Goal: Task Accomplishment & Management: Manage account settings

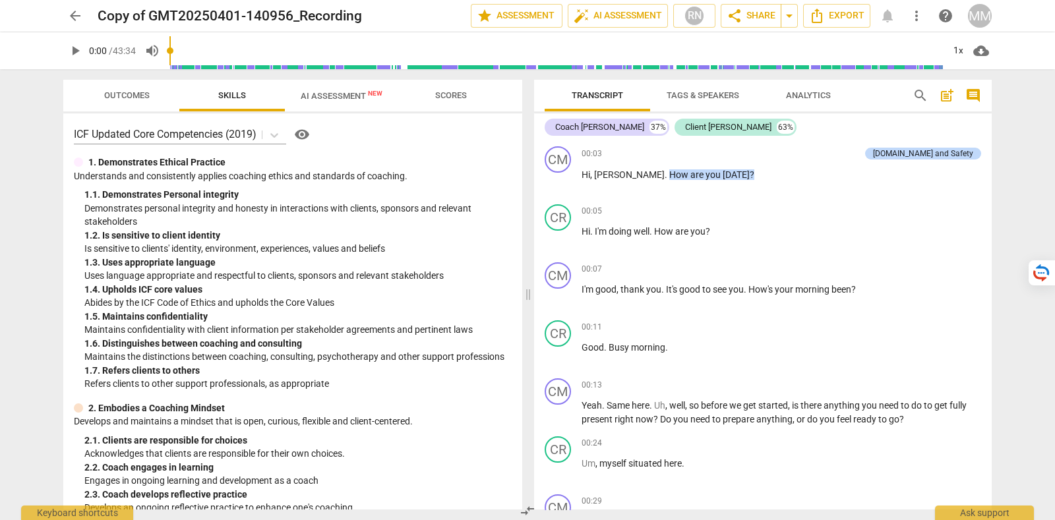
click at [980, 15] on div "MM" at bounding box center [980, 16] width 24 height 24
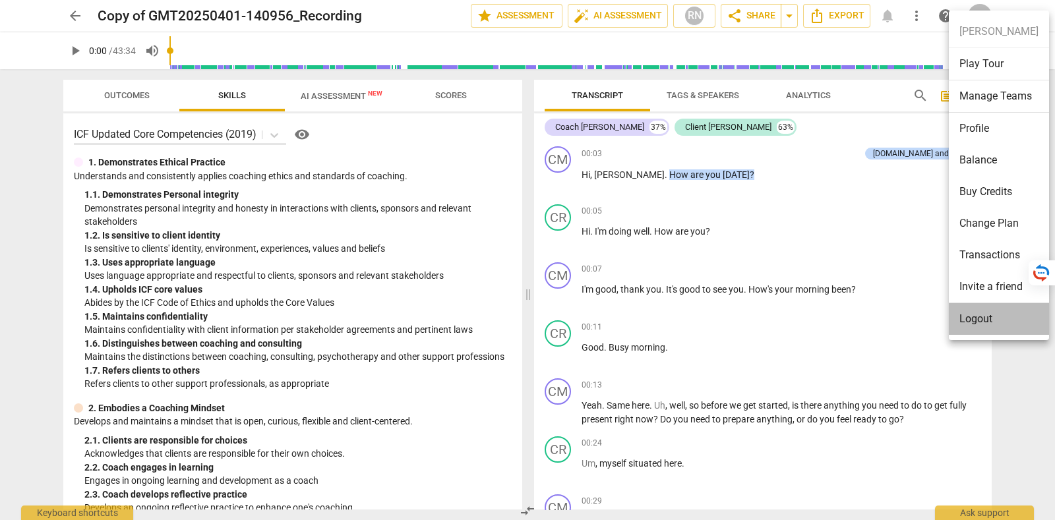
click at [1002, 314] on li "Logout" at bounding box center [999, 319] width 100 height 32
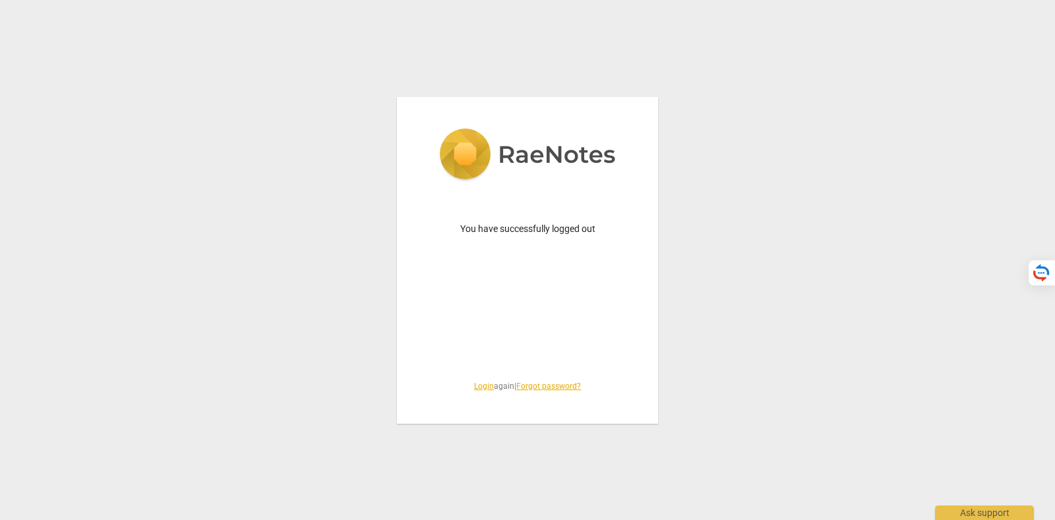
click at [485, 383] on link "Login" at bounding box center [484, 386] width 20 height 9
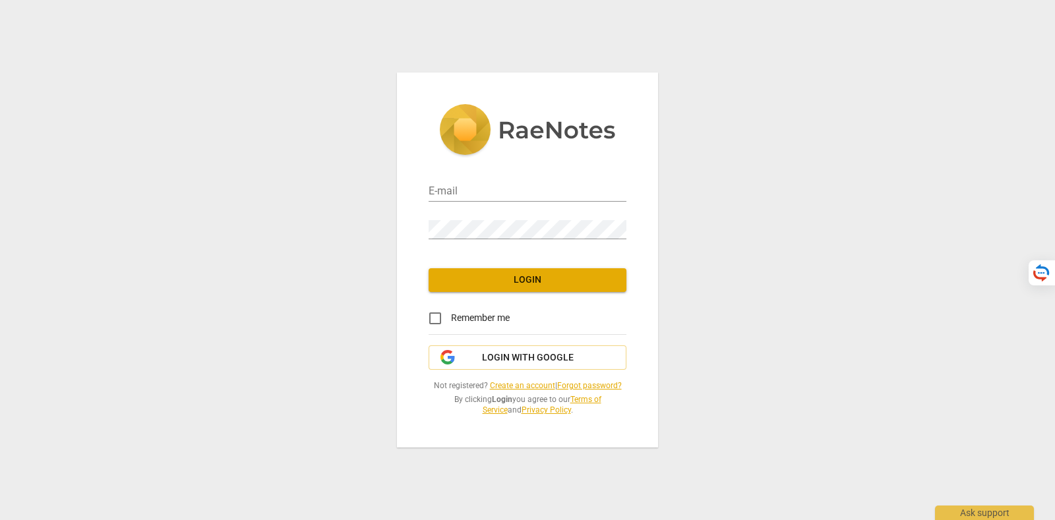
type input "[PERSON_NAME][EMAIL_ADDRESS][DOMAIN_NAME]"
click at [527, 354] on span "Login with Google" at bounding box center [528, 357] width 92 height 13
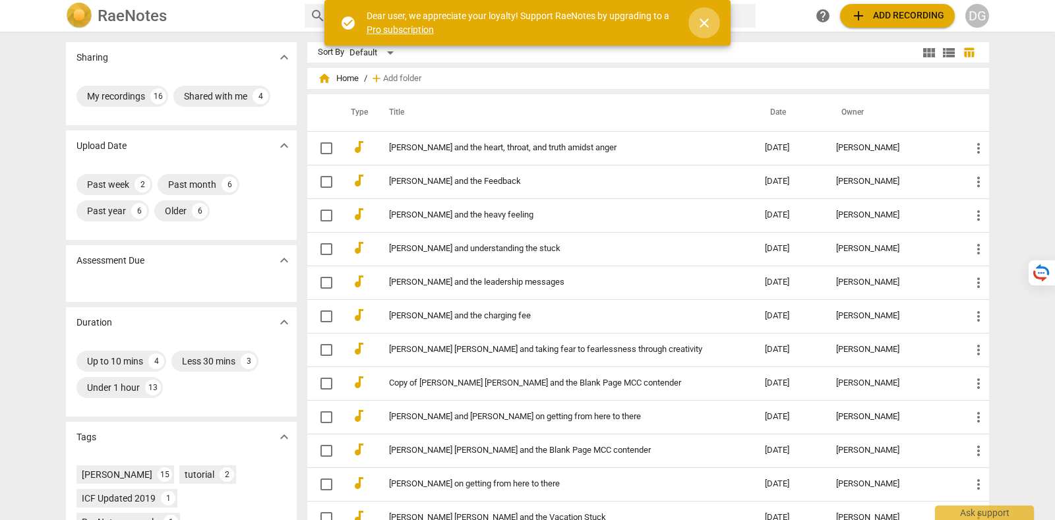
click at [709, 21] on span "close" at bounding box center [704, 23] width 16 height 16
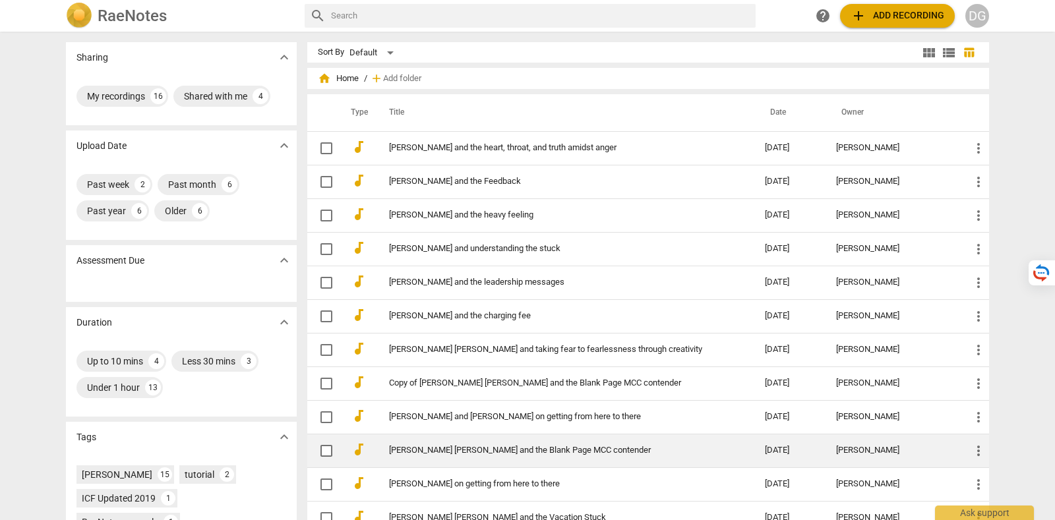
click at [597, 442] on td "[PERSON_NAME] [PERSON_NAME] and the Blank Page MCC contender" at bounding box center [563, 451] width 381 height 34
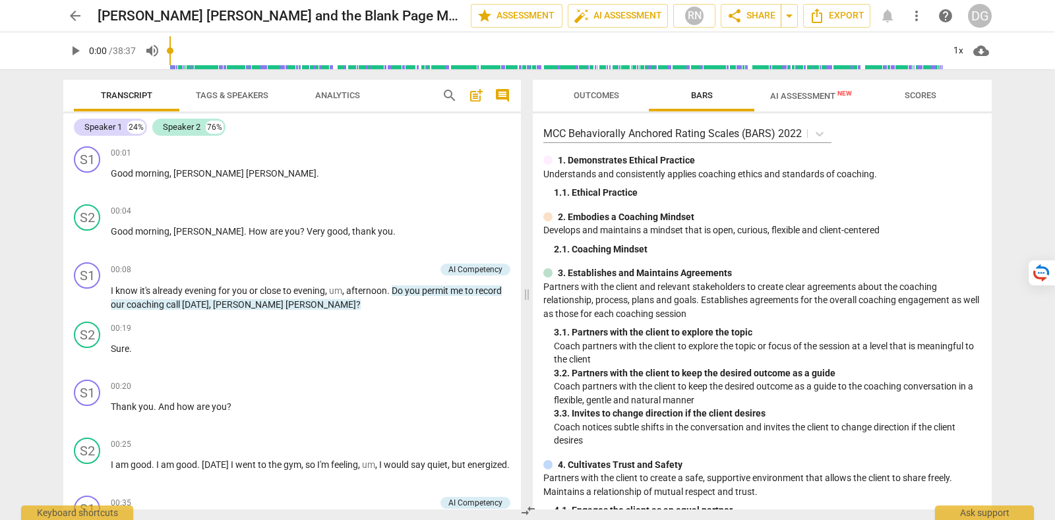
click at [241, 100] on span "Tags & Speakers" at bounding box center [232, 95] width 73 height 10
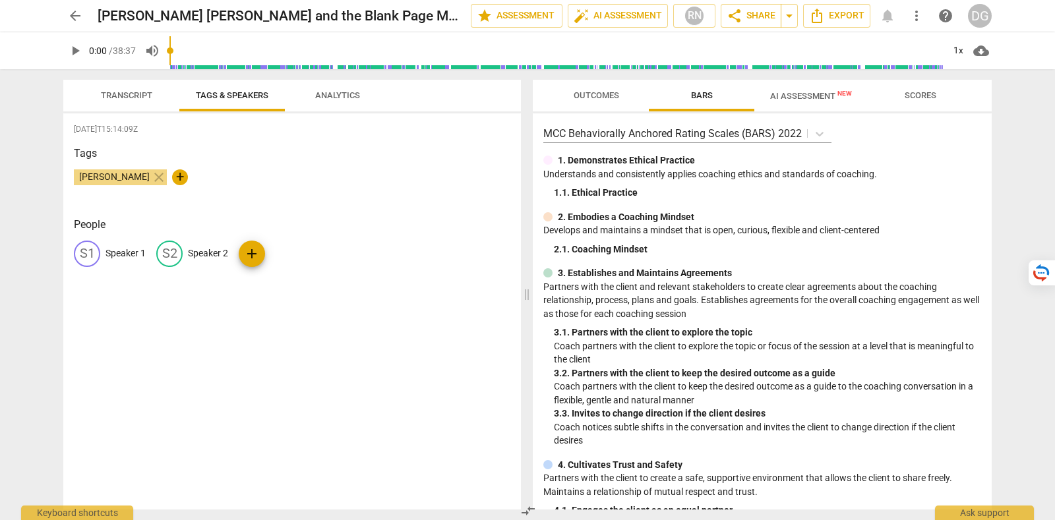
click at [332, 99] on span "Analytics" at bounding box center [337, 95] width 45 height 10
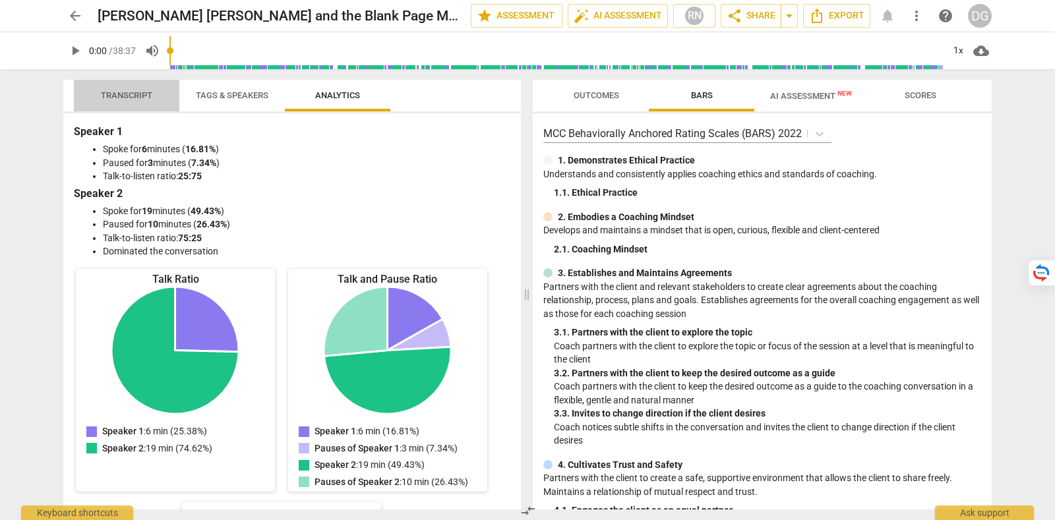
click at [139, 92] on span "Transcript" at bounding box center [126, 95] width 51 height 10
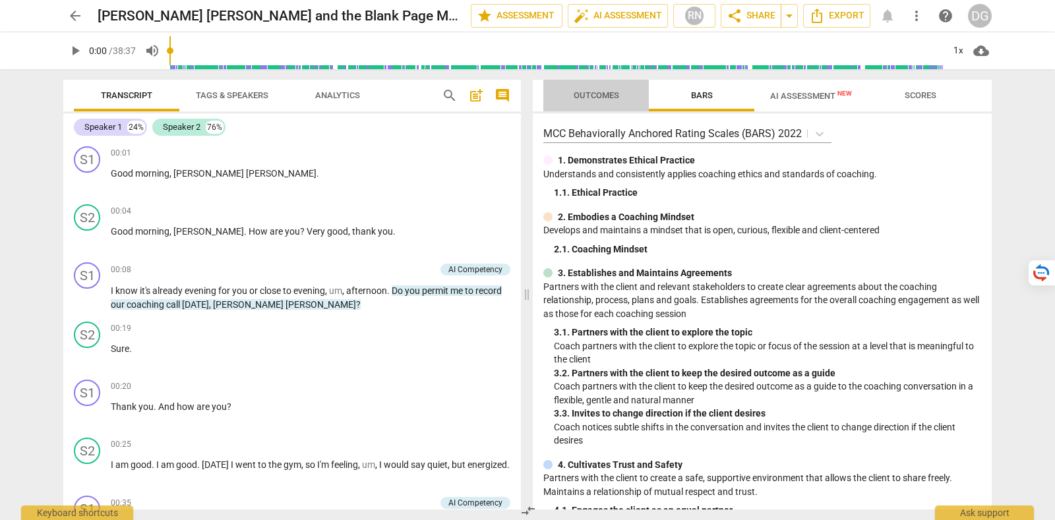
click at [593, 92] on span "Outcomes" at bounding box center [595, 95] width 45 height 10
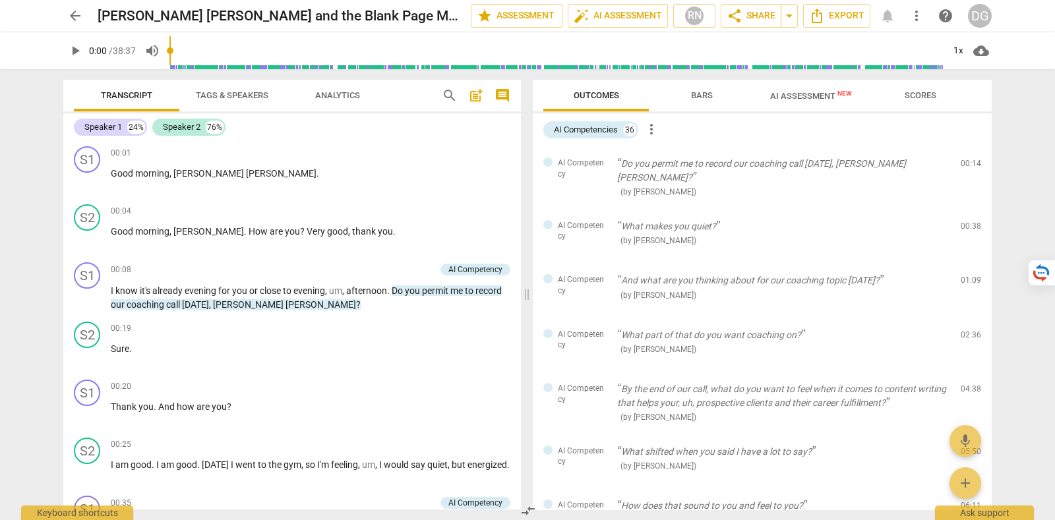
click at [786, 96] on span "AI Assessment New" at bounding box center [811, 96] width 82 height 10
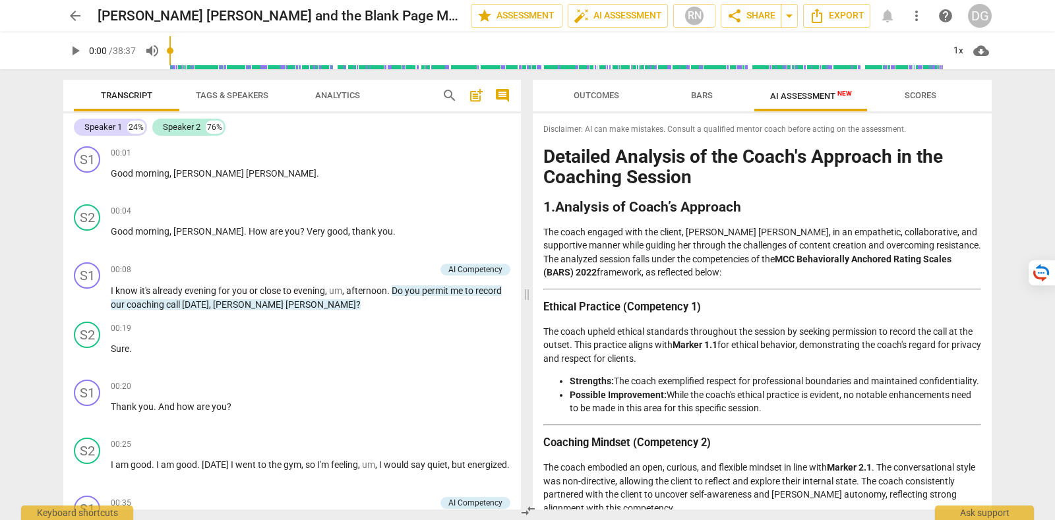
click at [69, 19] on span "arrow_back" at bounding box center [75, 16] width 16 height 16
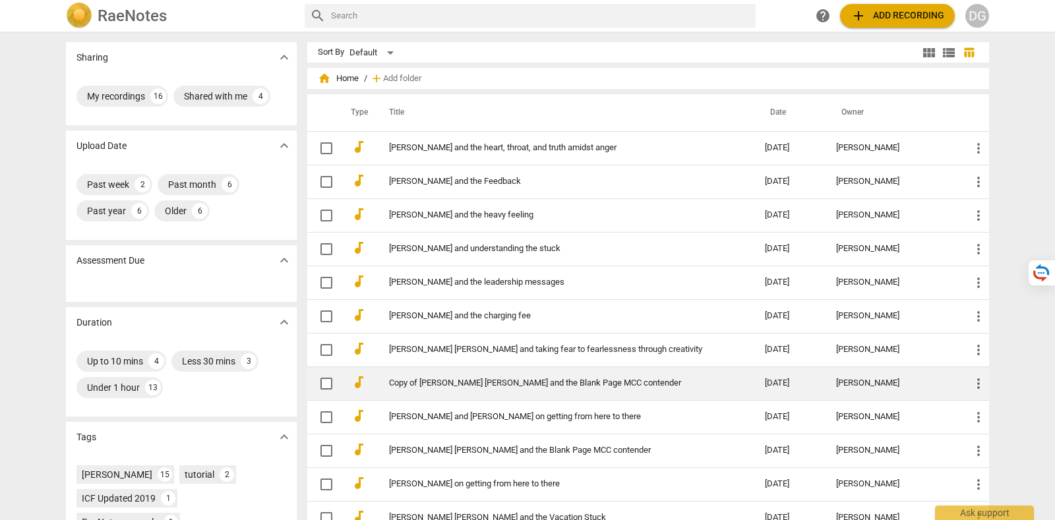
click at [560, 380] on link "Copy of [PERSON_NAME] [PERSON_NAME] and the Blank Page MCC contender" at bounding box center [553, 383] width 328 height 10
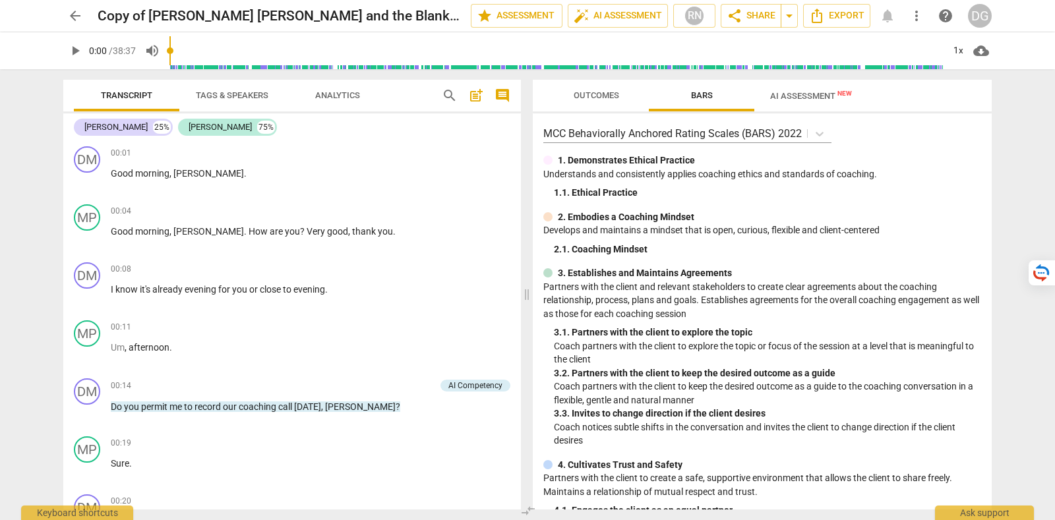
click at [812, 88] on span "AI Assessment New" at bounding box center [810, 96] width 113 height 20
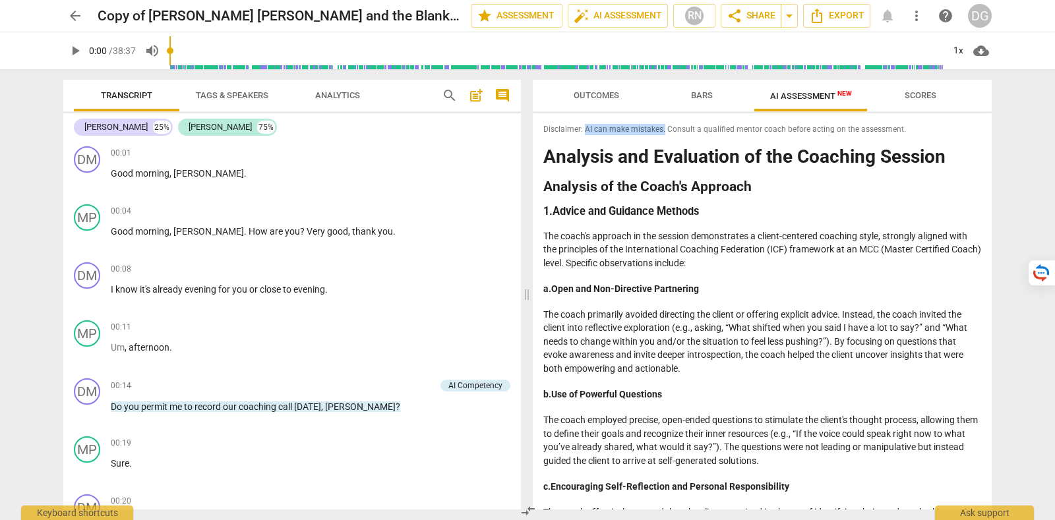
drag, startPoint x: 584, startPoint y: 129, endPoint x: 664, endPoint y: 124, distance: 79.9
click at [664, 124] on span "Disclaimer: AI can make mistakes. Consult a qualified mentor coach before actin…" at bounding box center [762, 129] width 438 height 11
copy span "AI can make mistakes."
click at [76, 21] on span "arrow_back" at bounding box center [75, 16] width 16 height 16
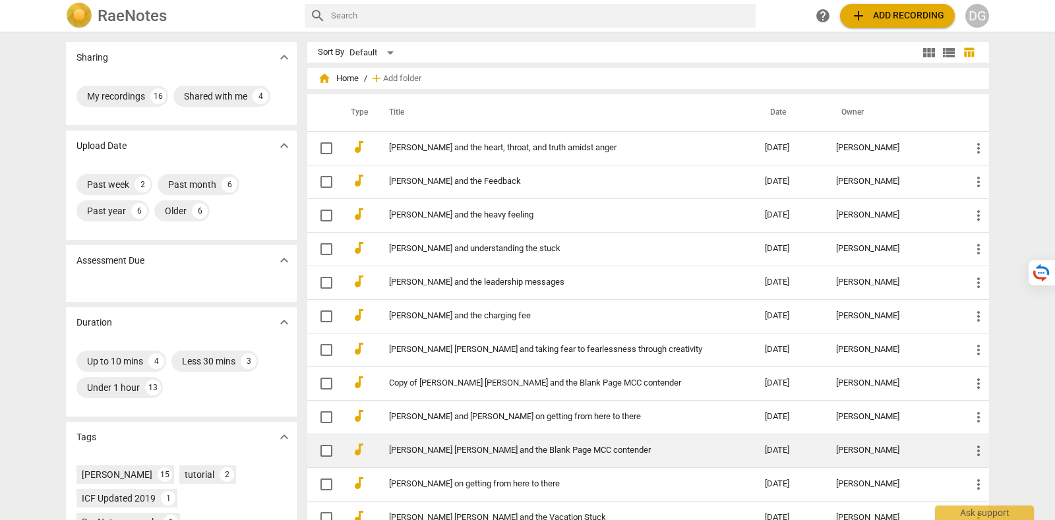
click at [504, 447] on link "[PERSON_NAME] [PERSON_NAME] and the Blank Page MCC contender" at bounding box center [553, 451] width 328 height 10
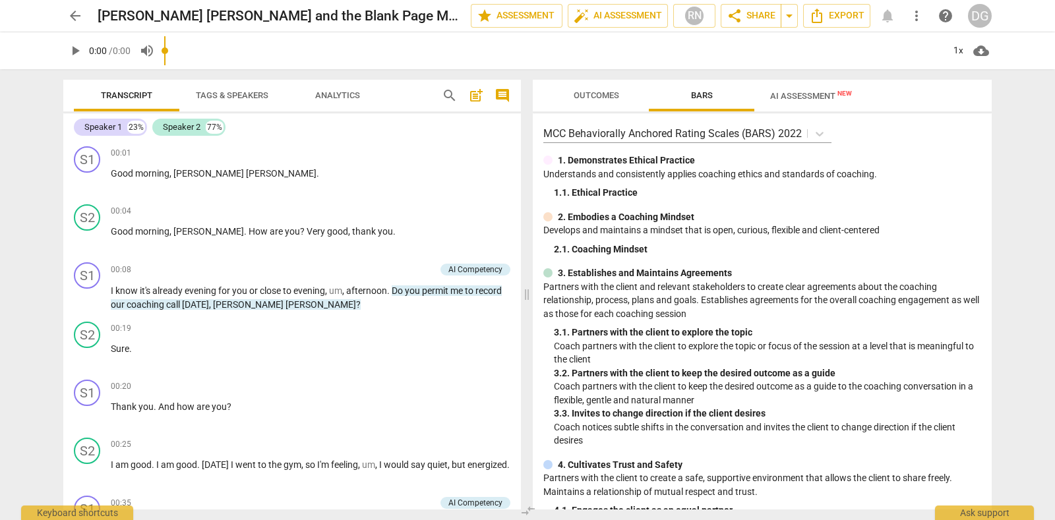
click at [798, 53] on input "range" at bounding box center [553, 51] width 779 height 42
click at [794, 100] on span "AI Assessment New" at bounding box center [811, 96] width 82 height 10
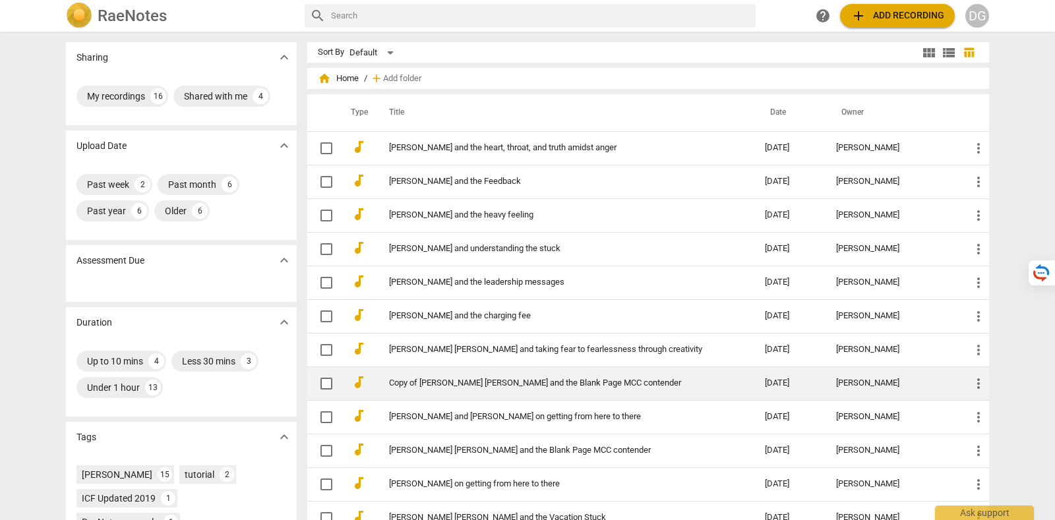
click at [577, 378] on link "Copy of [PERSON_NAME] [PERSON_NAME] and the Blank Page MCC contender" at bounding box center [553, 383] width 328 height 10
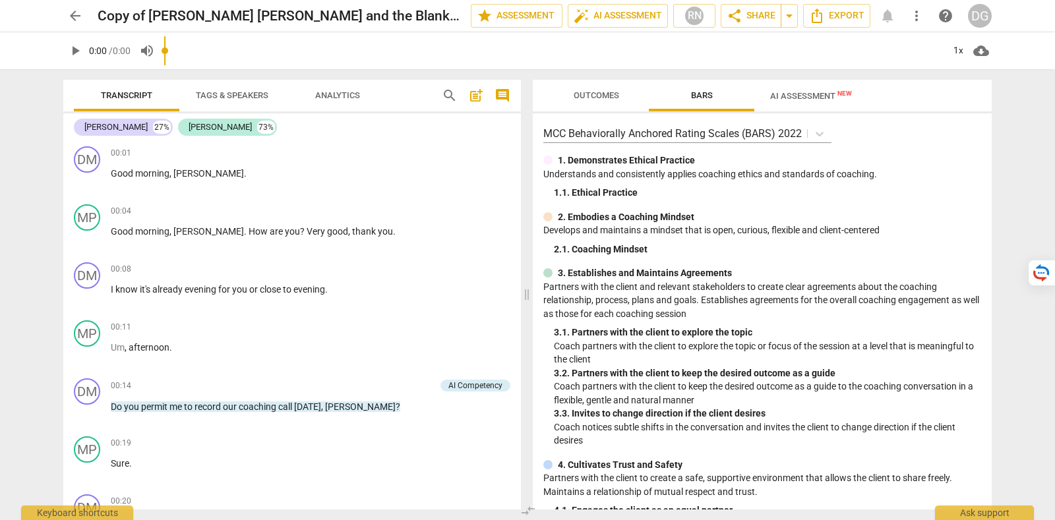
click at [821, 64] on input "range" at bounding box center [553, 51] width 779 height 42
click at [821, 88] on span "AI Assessment New" at bounding box center [810, 96] width 113 height 20
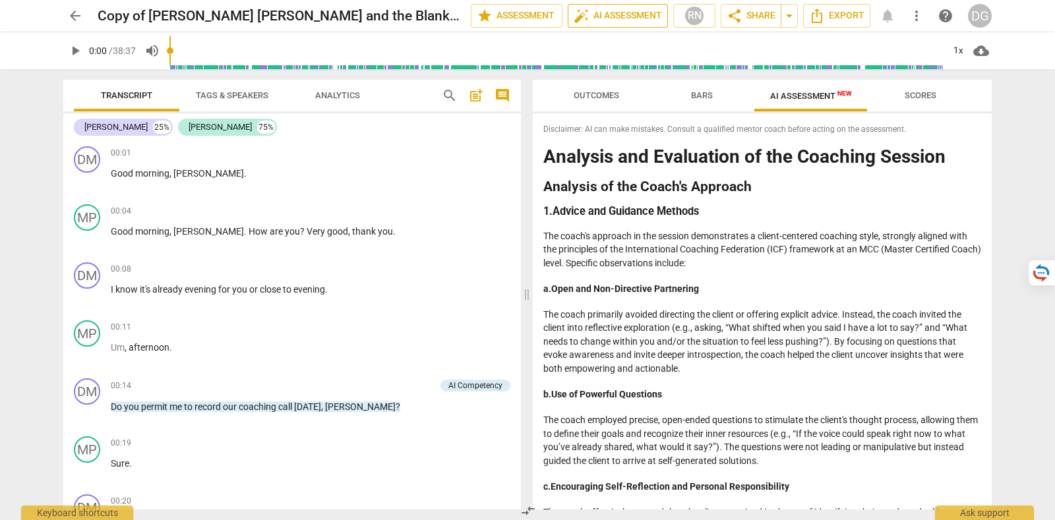
click at [619, 16] on span "auto_fix_high AI Assessment" at bounding box center [617, 16] width 88 height 16
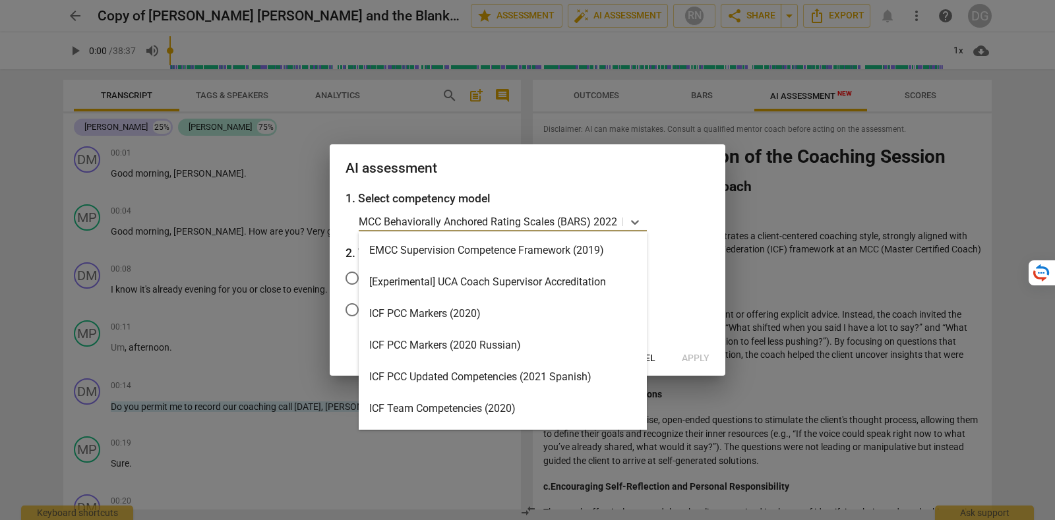
click at [597, 223] on p "MCC Behaviorally Anchored Rating Scales (BARS) 2022" at bounding box center [488, 221] width 258 height 15
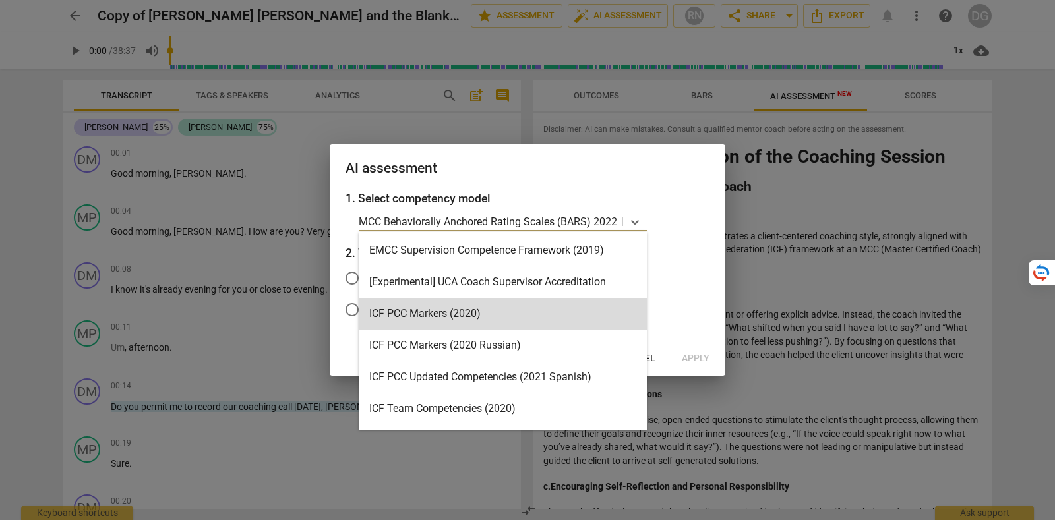
click at [837, 288] on div at bounding box center [527, 260] width 1055 height 520
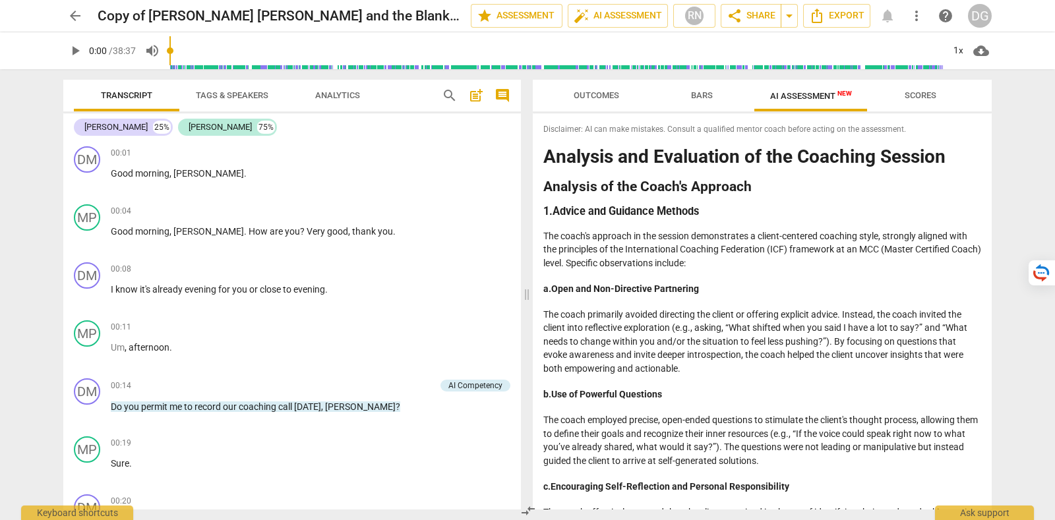
click at [976, 13] on div "DG" at bounding box center [980, 16] width 24 height 24
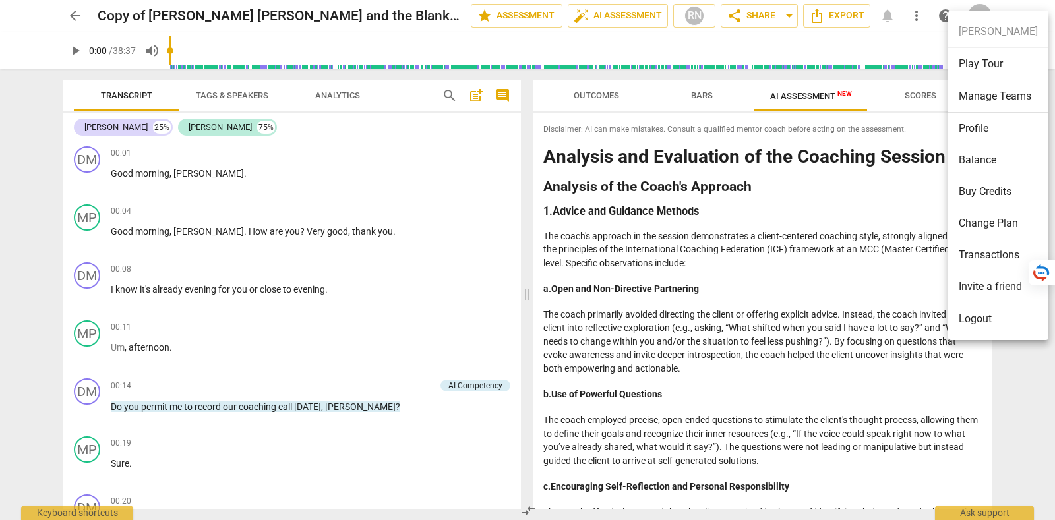
click at [970, 324] on li "Logout" at bounding box center [998, 319] width 100 height 32
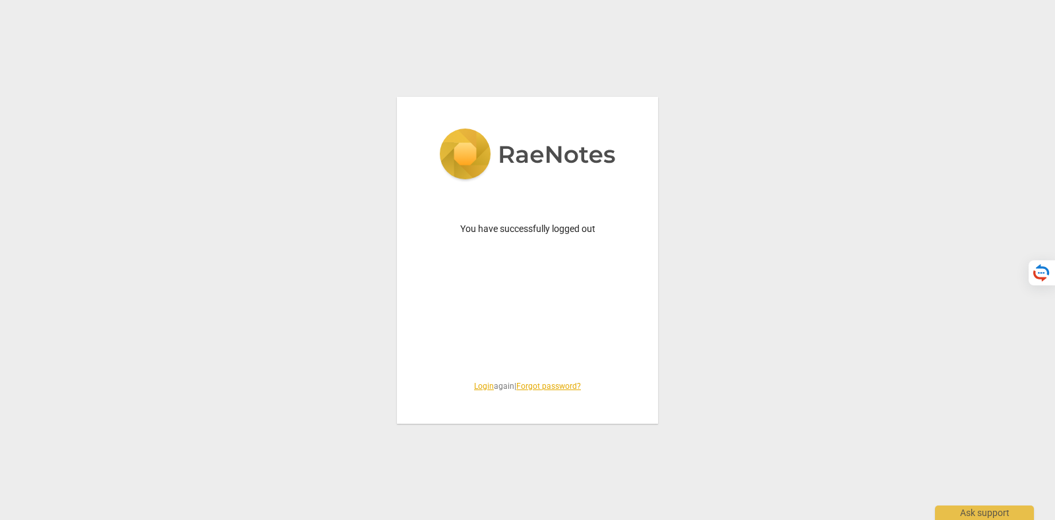
click at [486, 379] on div "You have successfully logged out Login again | Forgot password?" at bounding box center [527, 260] width 261 height 327
click at [479, 385] on link "Login" at bounding box center [484, 386] width 20 height 9
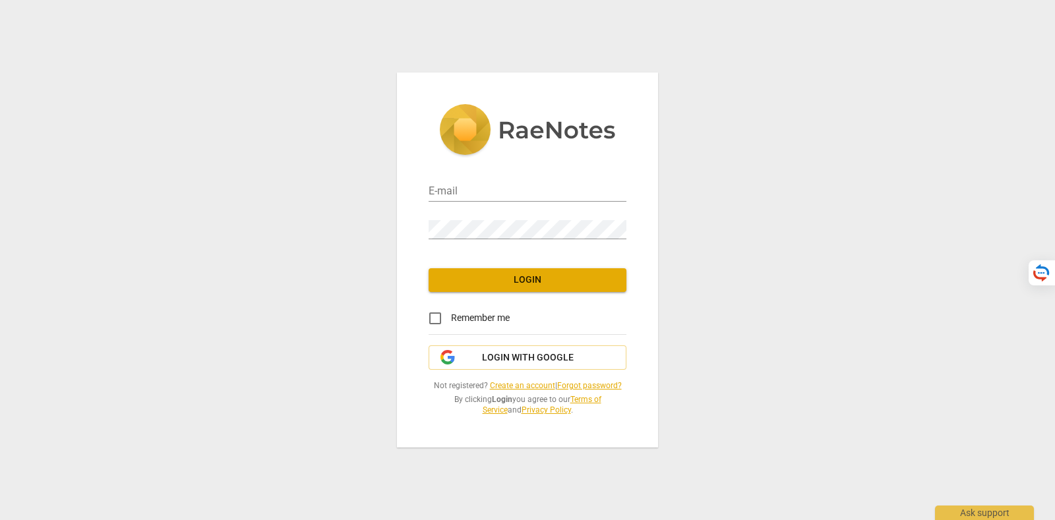
type input "[PERSON_NAME][EMAIL_ADDRESS][DOMAIN_NAME]"
click at [497, 361] on span "Login with Google" at bounding box center [528, 357] width 92 height 13
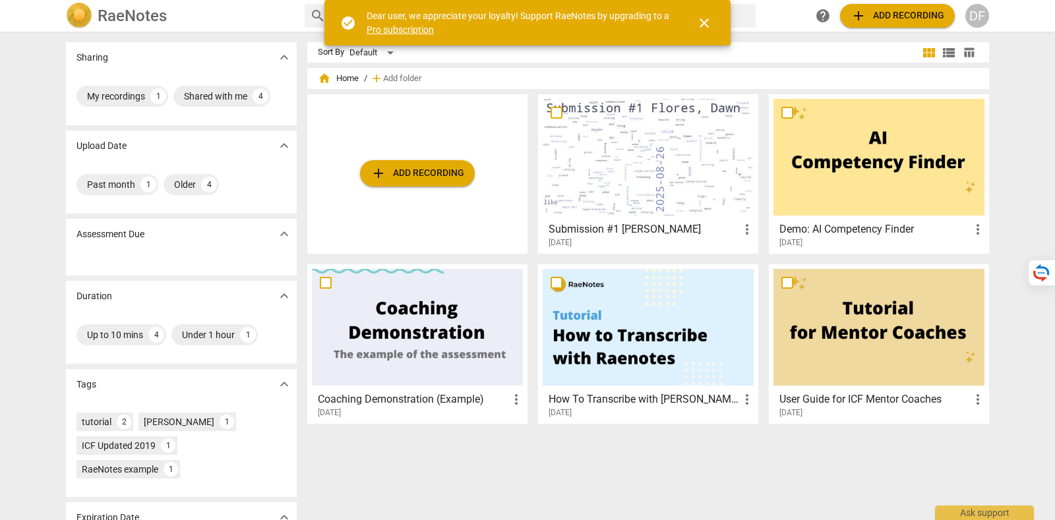
click at [699, 21] on span "close" at bounding box center [704, 23] width 16 height 16
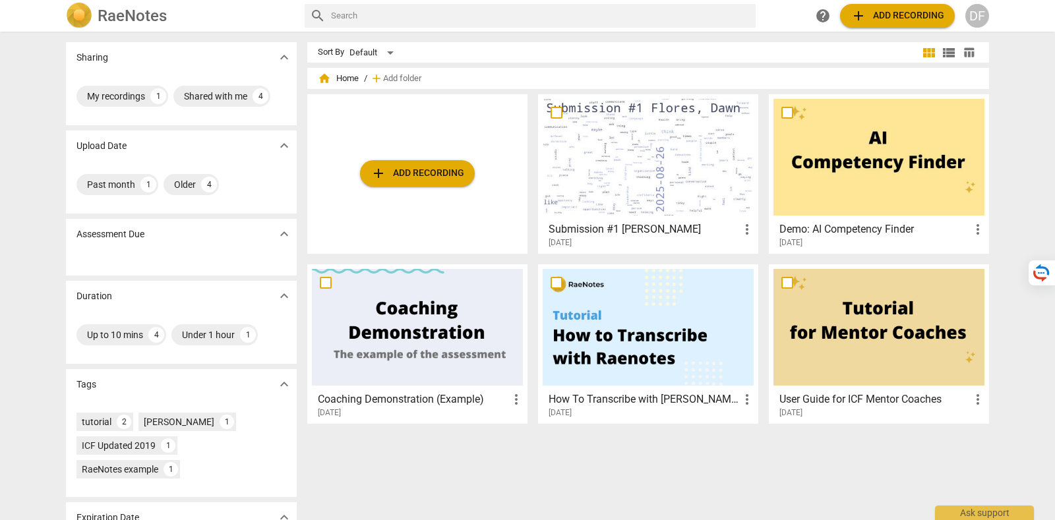
click at [601, 159] on div at bounding box center [648, 157] width 211 height 117
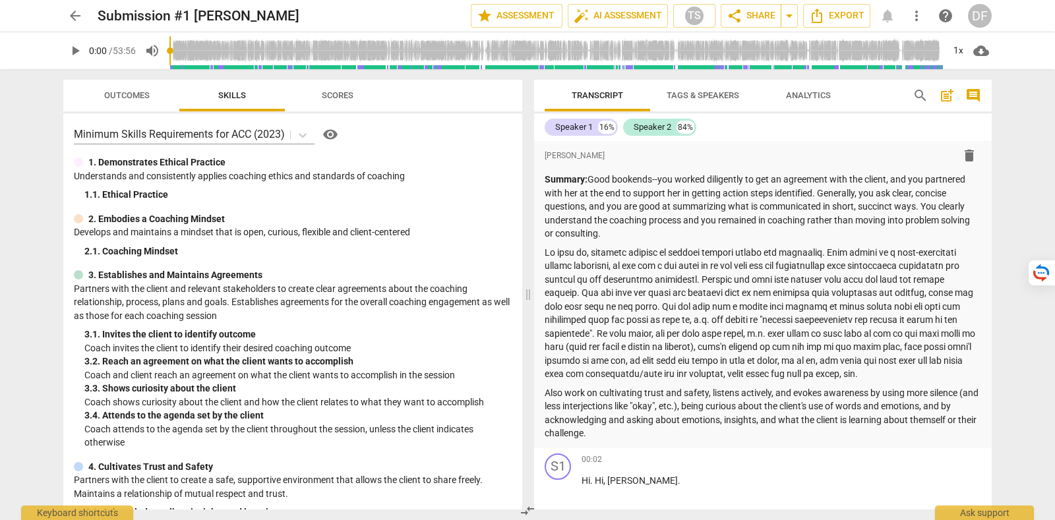
click at [0, 99] on div "arrow_back Submission #1 Flores, Dawn edit star Assessment auto_fix_high AI Ass…" at bounding box center [527, 260] width 1055 height 520
click at [690, 92] on span "Tags & Speakers" at bounding box center [702, 95] width 73 height 10
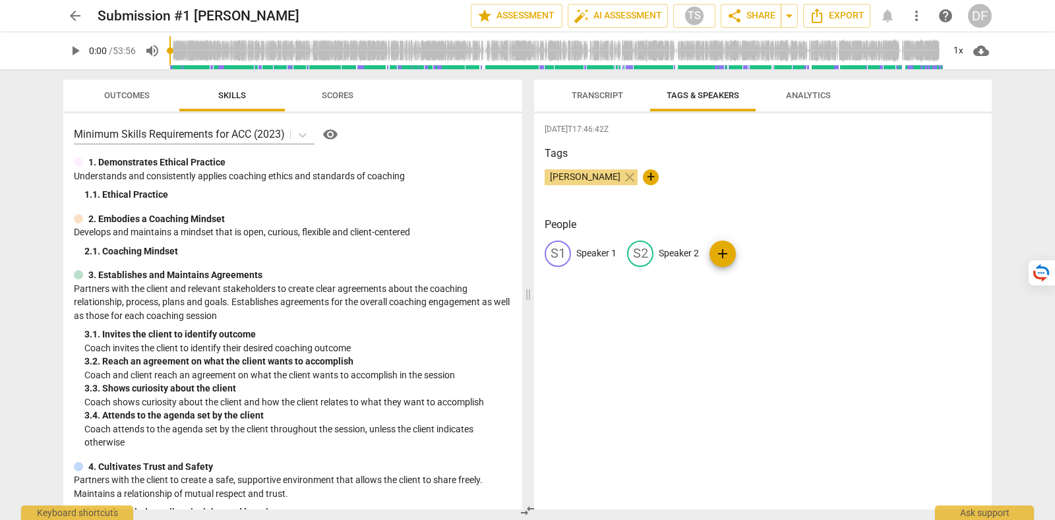
click at [976, 16] on div "DF" at bounding box center [980, 16] width 24 height 24
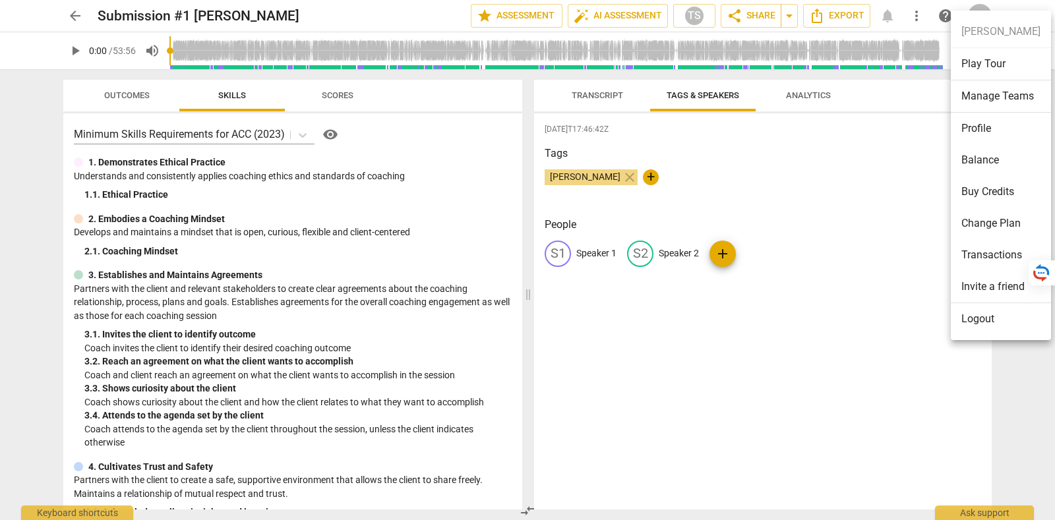
click at [998, 331] on li "Logout" at bounding box center [1001, 319] width 100 height 32
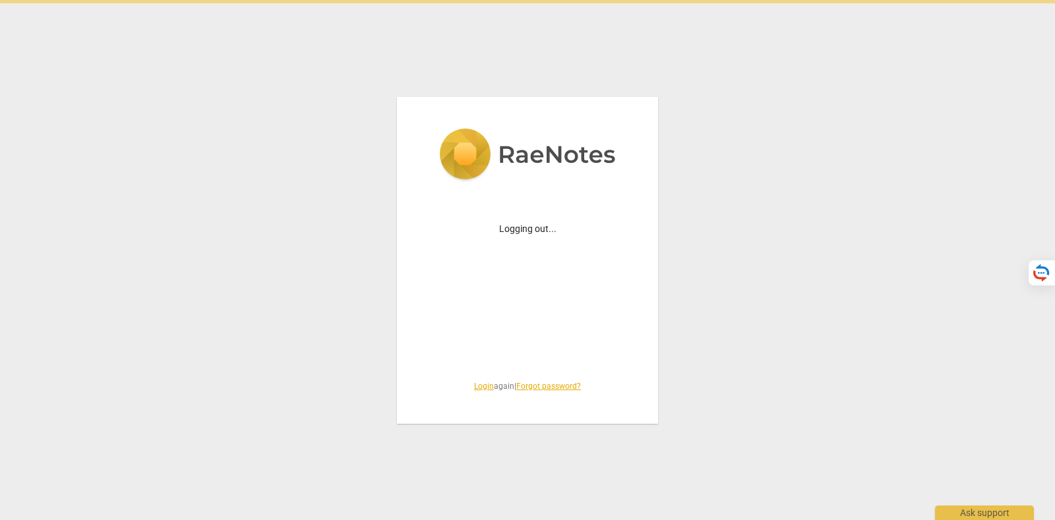
click at [474, 385] on link "Login" at bounding box center [484, 386] width 20 height 9
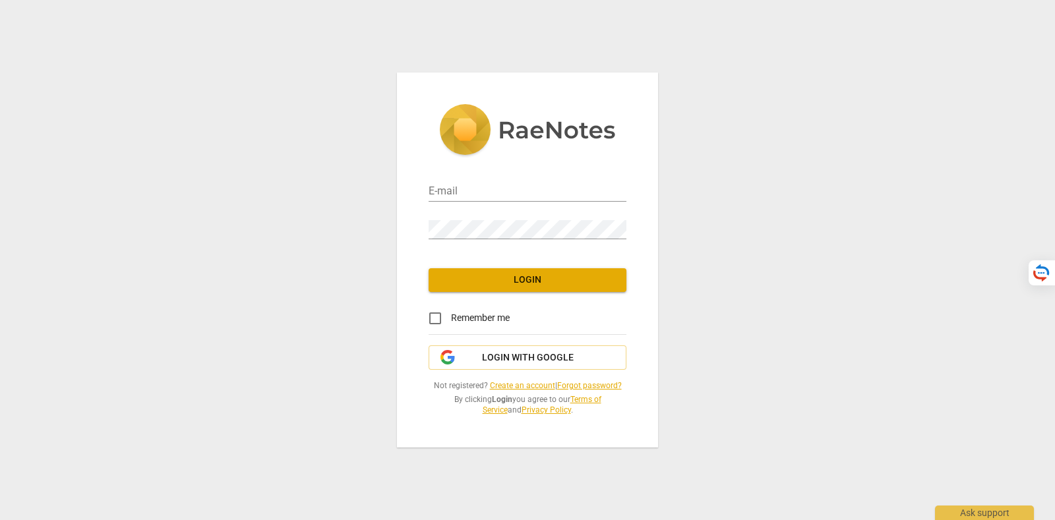
type input "[PERSON_NAME][EMAIL_ADDRESS][DOMAIN_NAME]"
click at [535, 350] on button "Login with Google" at bounding box center [527, 357] width 198 height 25
